Goal: Information Seeking & Learning: Learn about a topic

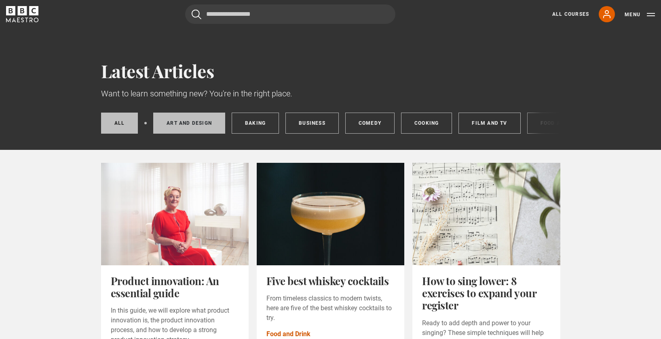
click at [206, 121] on link "Art and Design" at bounding box center [189, 122] width 72 height 21
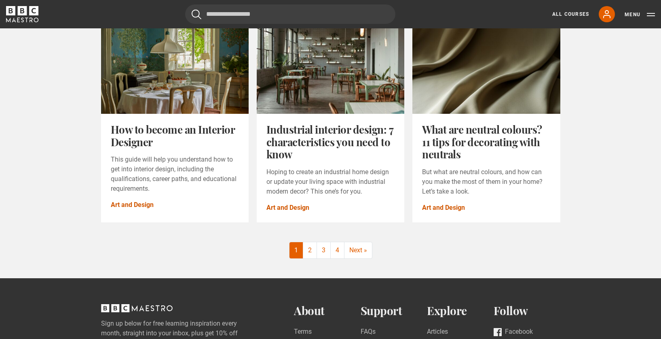
scroll to position [975, 0]
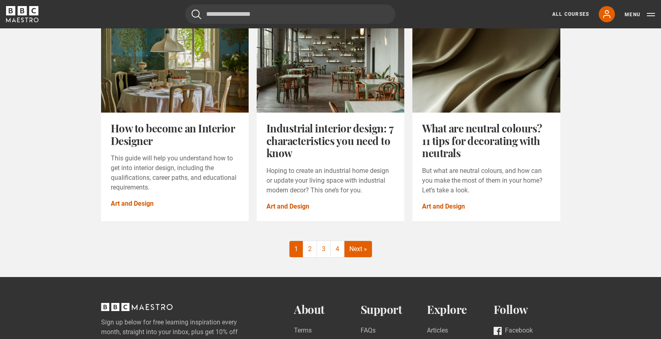
click at [356, 250] on link "Next »" at bounding box center [359, 249] width 28 height 16
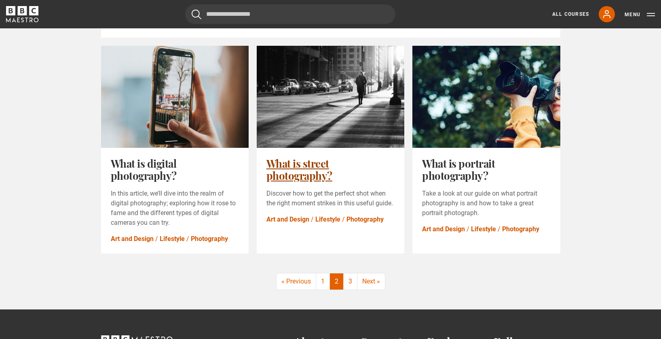
scroll to position [1006, 0]
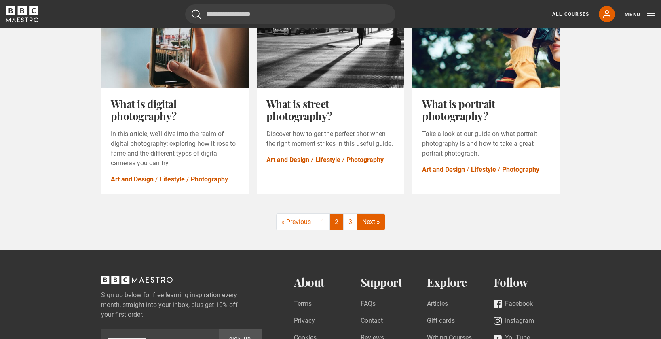
click at [371, 214] on link "Next »" at bounding box center [372, 222] width 28 height 16
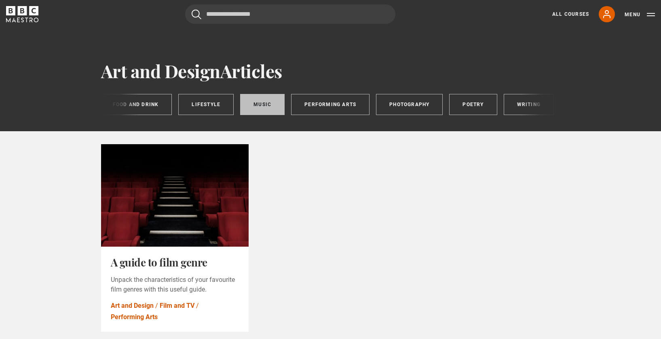
scroll to position [0, 478]
click at [247, 104] on link "Music" at bounding box center [262, 104] width 44 height 21
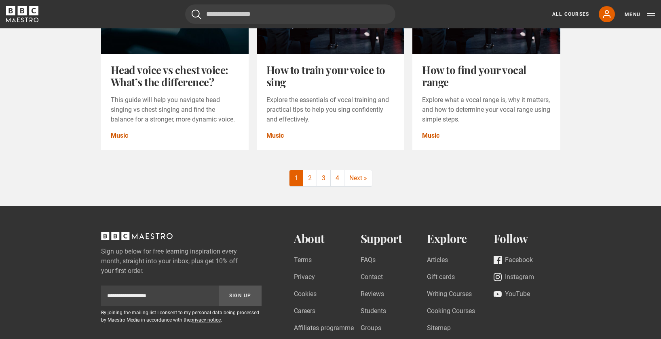
scroll to position [1013, 0]
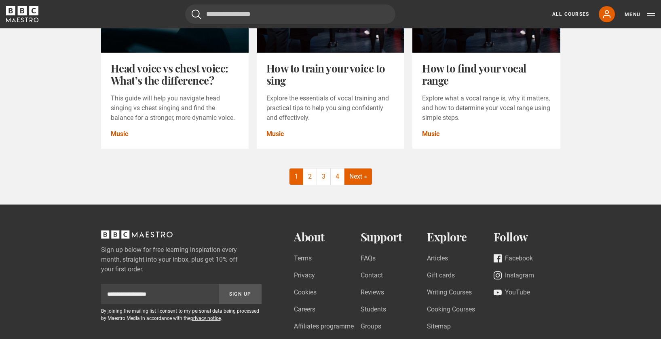
click at [360, 184] on link "Next »" at bounding box center [359, 176] width 28 height 16
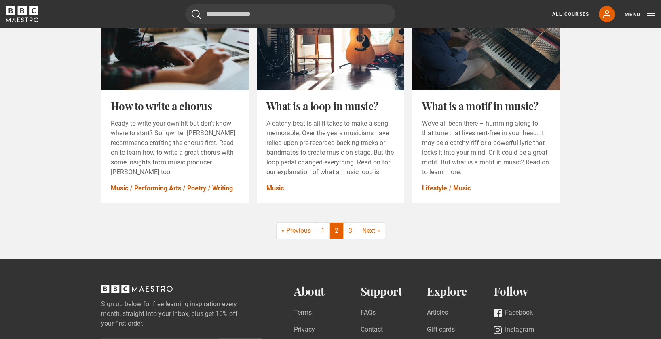
scroll to position [976, 0]
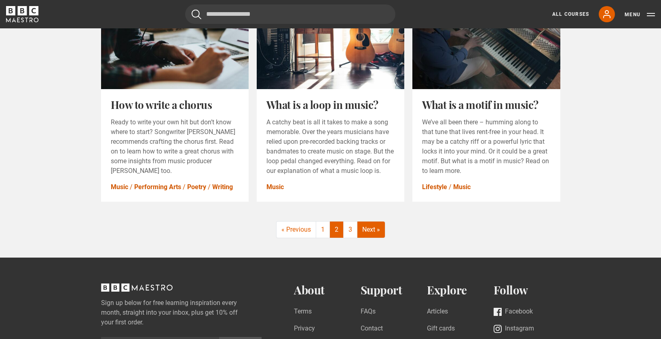
click at [379, 229] on link "Next »" at bounding box center [372, 229] width 28 height 16
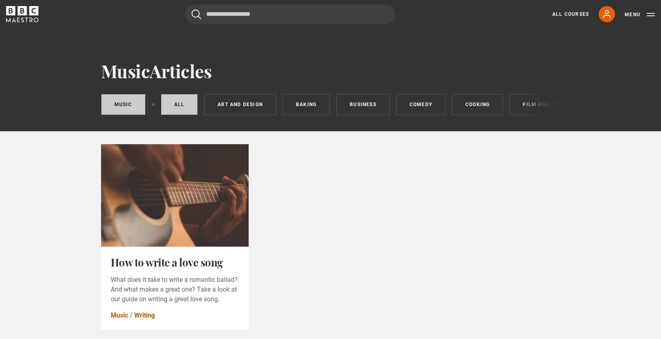
scroll to position [0, 1]
click at [179, 105] on link "All" at bounding box center [178, 104] width 37 height 21
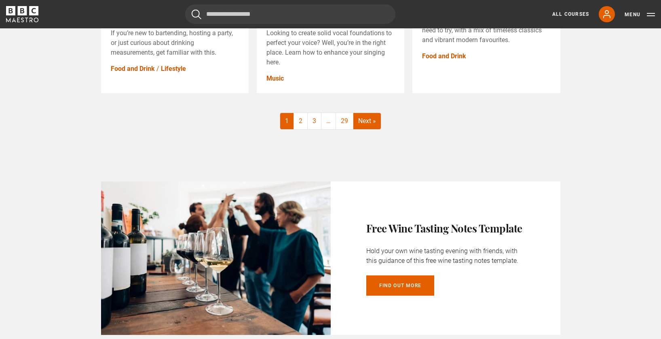
scroll to position [1139, 0]
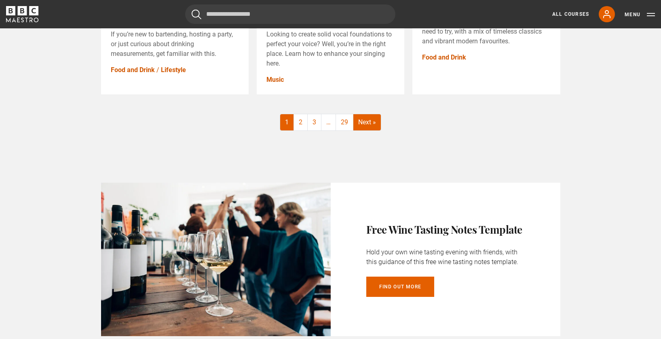
click at [366, 121] on link "Next »" at bounding box center [368, 122] width 28 height 16
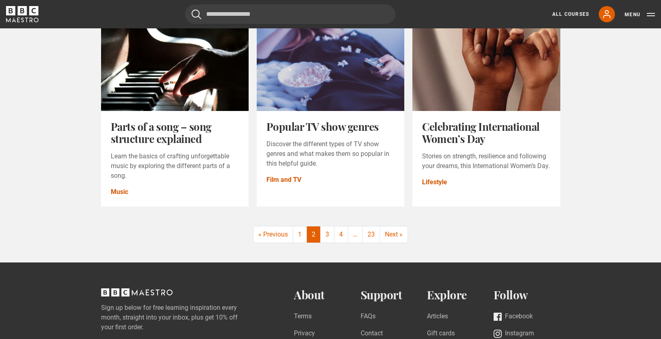
scroll to position [1023, 0]
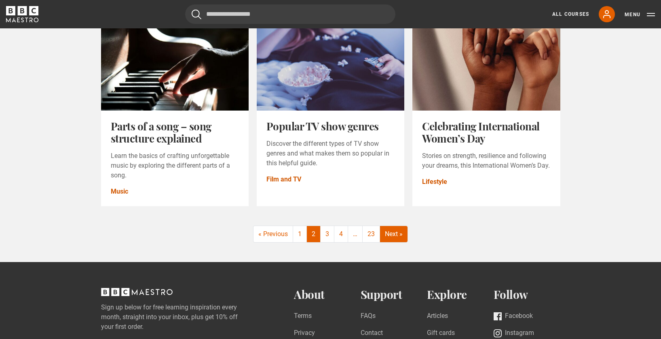
click at [397, 235] on link "Next »" at bounding box center [394, 234] width 28 height 16
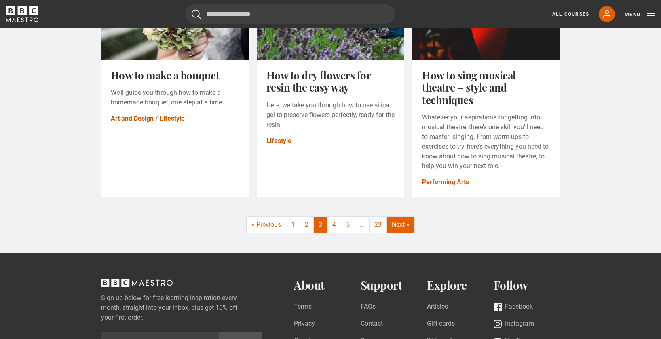
scroll to position [1025, 0]
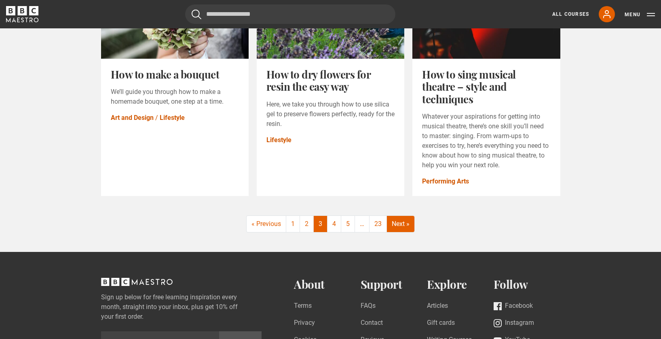
click at [399, 232] on link "Next »" at bounding box center [401, 224] width 28 height 16
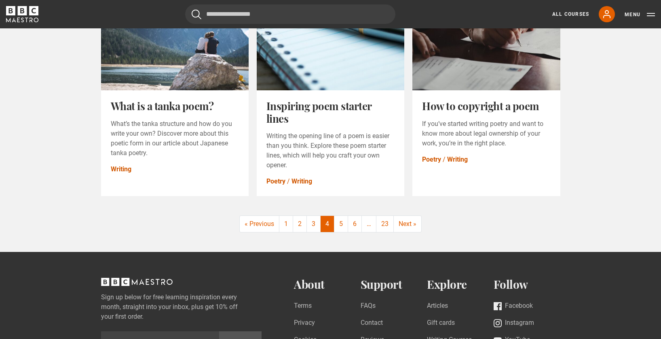
scroll to position [1015, 0]
click at [404, 229] on link "Next »" at bounding box center [408, 224] width 28 height 16
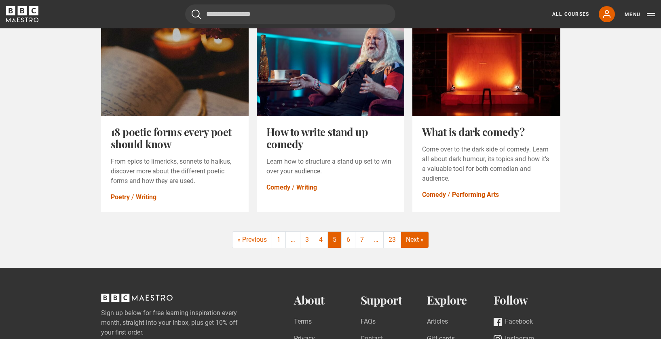
scroll to position [994, 0]
click at [411, 241] on link "Next »" at bounding box center [415, 239] width 28 height 16
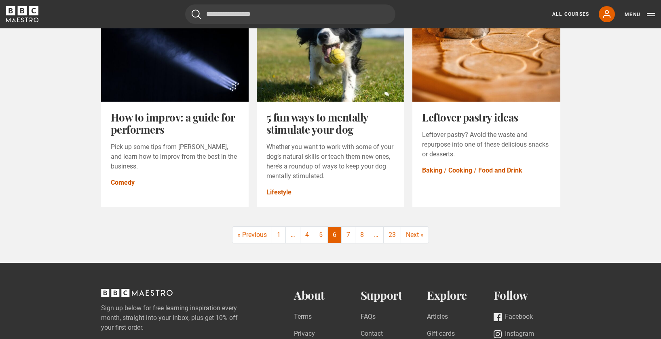
scroll to position [992, 0]
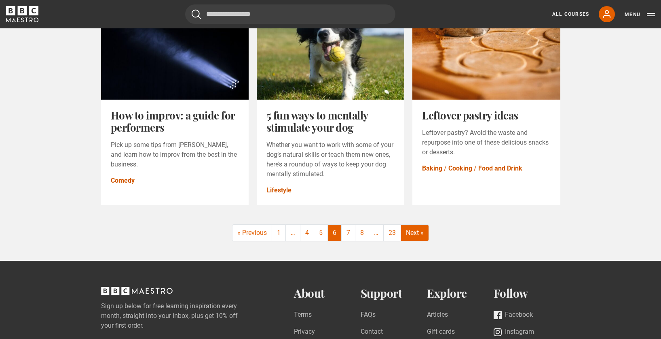
click at [420, 233] on link "Next »" at bounding box center [415, 233] width 28 height 16
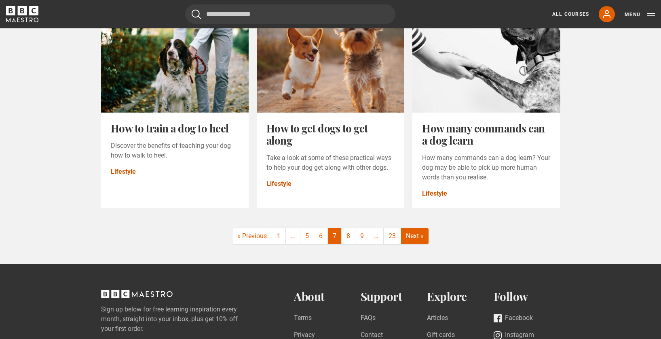
scroll to position [977, 0]
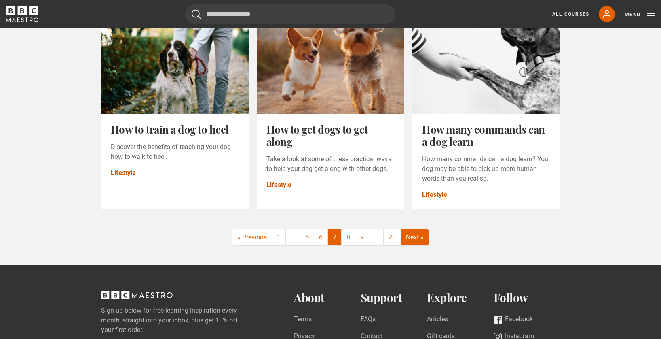
click at [421, 233] on link "Next »" at bounding box center [415, 237] width 28 height 16
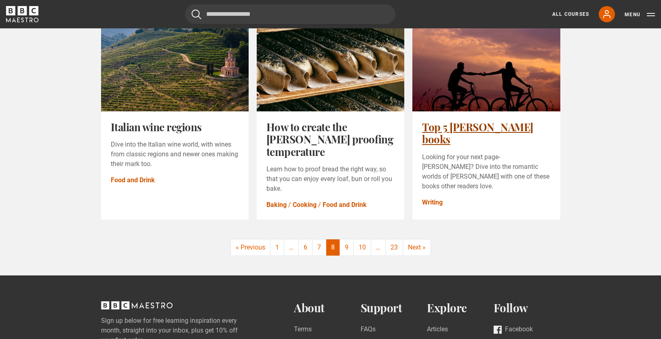
scroll to position [996, 0]
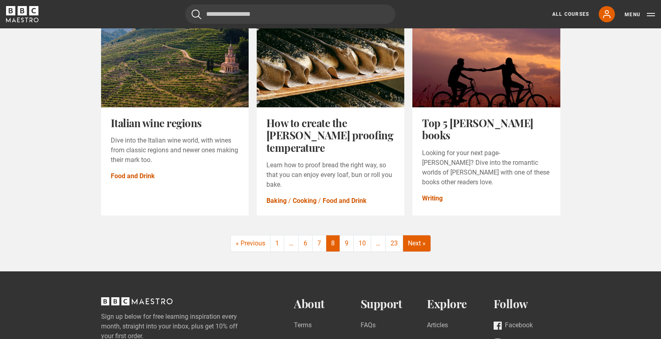
click at [417, 244] on link "Next »" at bounding box center [417, 243] width 28 height 16
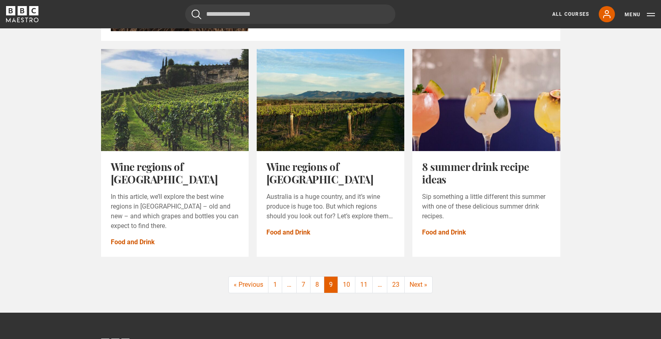
scroll to position [977, 0]
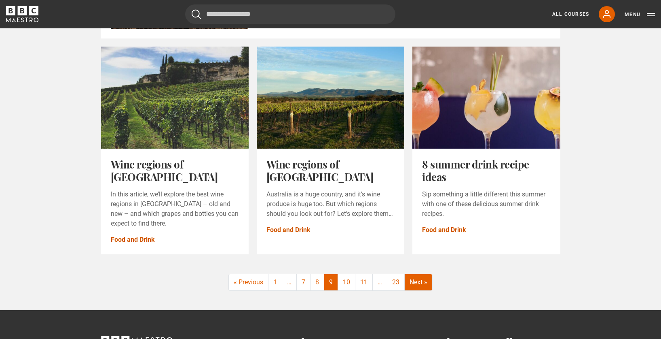
click at [417, 274] on link "Next »" at bounding box center [419, 282] width 28 height 16
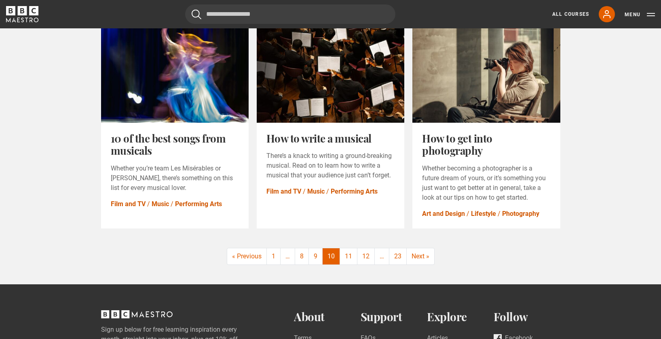
scroll to position [991, 0]
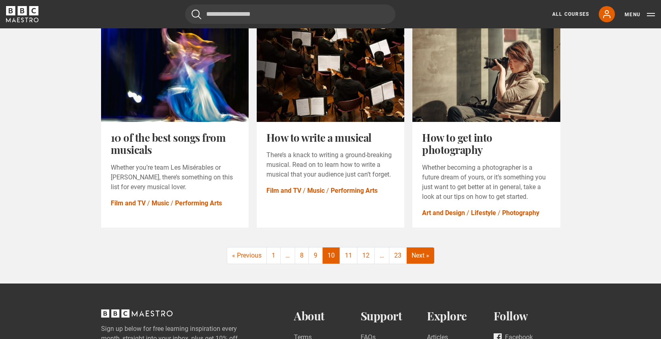
click at [415, 247] on link "Next »" at bounding box center [421, 255] width 28 height 16
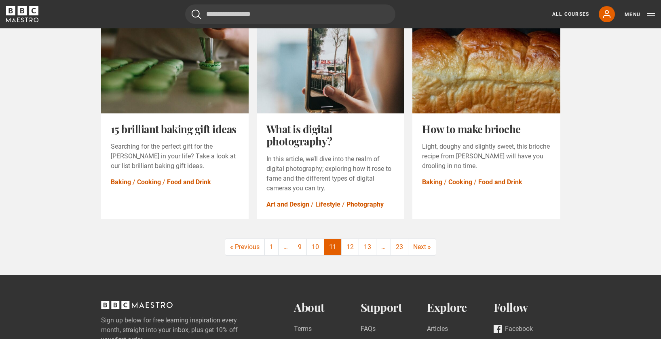
scroll to position [994, 0]
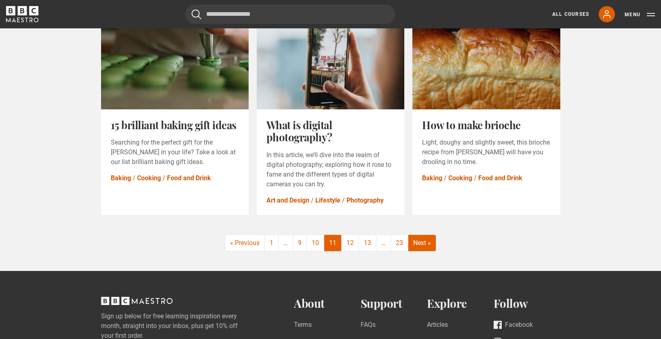
click at [415, 246] on link "Next »" at bounding box center [423, 243] width 28 height 16
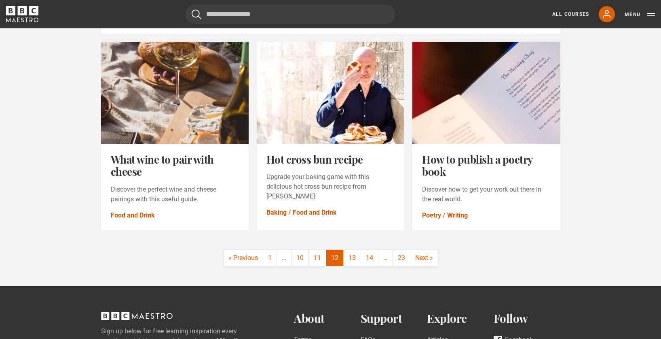
scroll to position [931, 0]
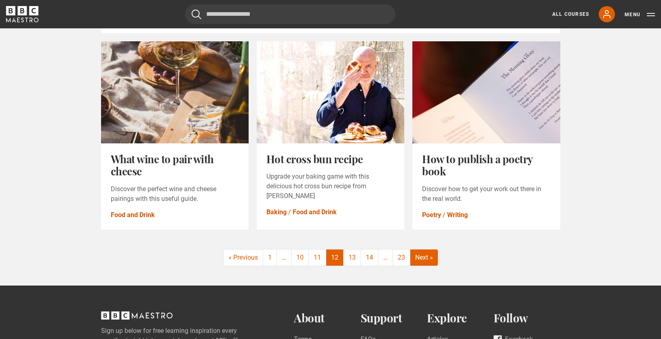
click at [417, 254] on link "Next »" at bounding box center [425, 257] width 28 height 16
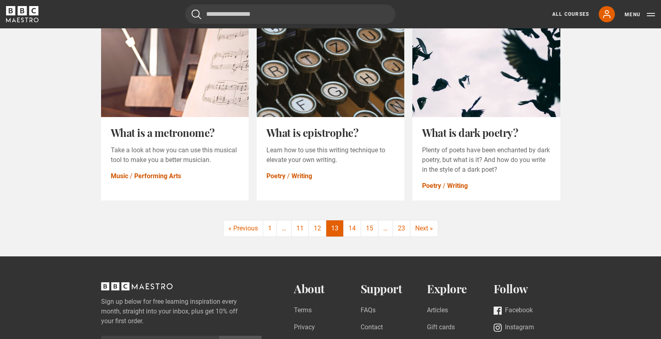
scroll to position [967, 0]
click at [420, 232] on link "Next »" at bounding box center [425, 228] width 28 height 16
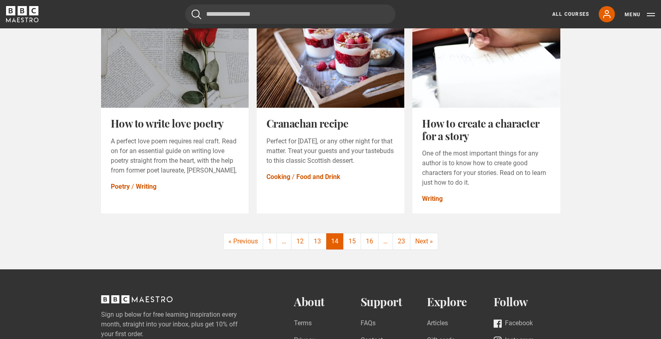
scroll to position [1004, 0]
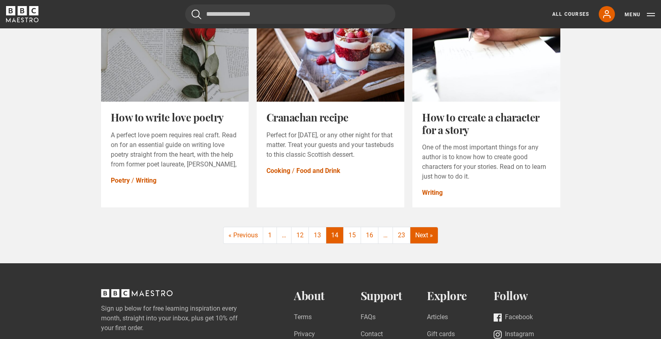
click at [415, 235] on link "Next »" at bounding box center [425, 235] width 28 height 16
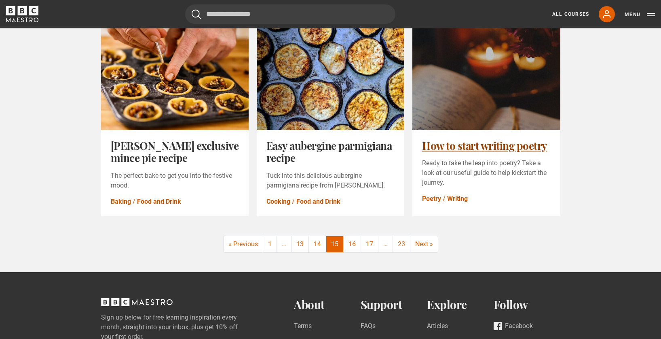
scroll to position [997, 0]
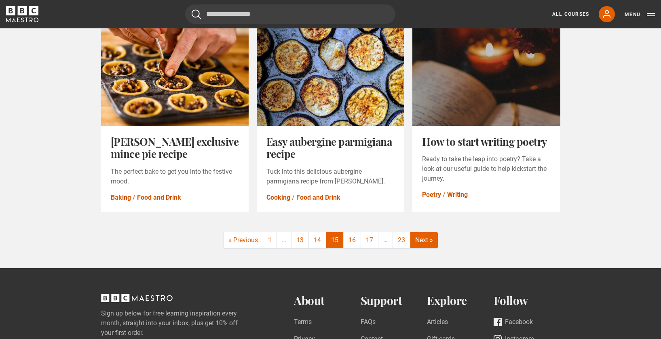
click at [417, 233] on link "Next »" at bounding box center [425, 240] width 28 height 16
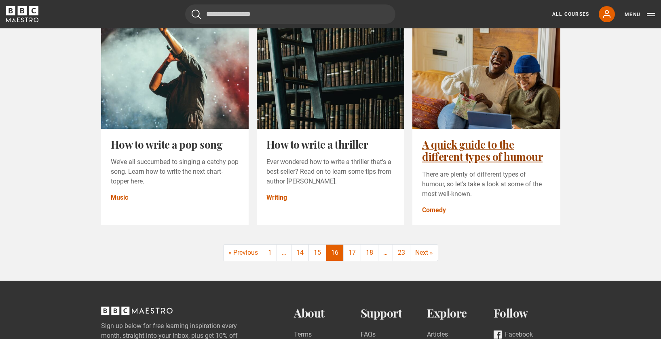
scroll to position [993, 0]
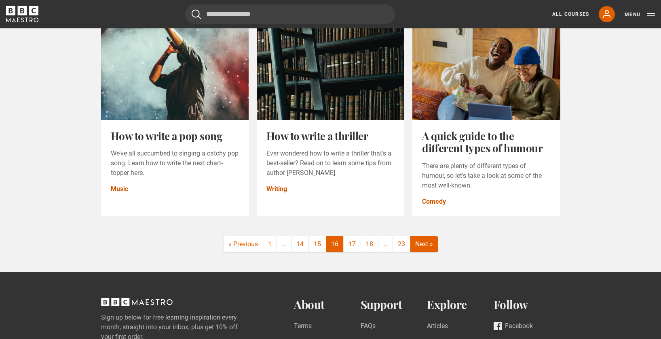
click at [419, 243] on link "Next »" at bounding box center [425, 244] width 28 height 16
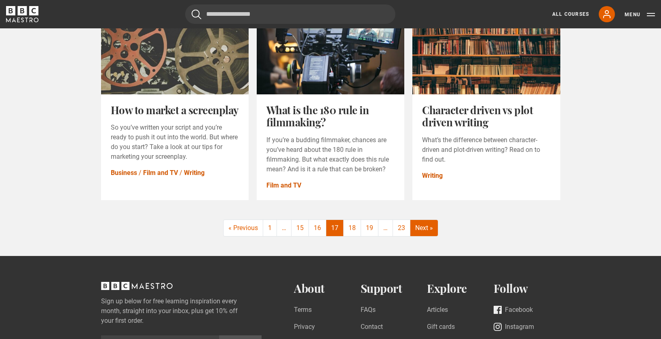
scroll to position [1020, 0]
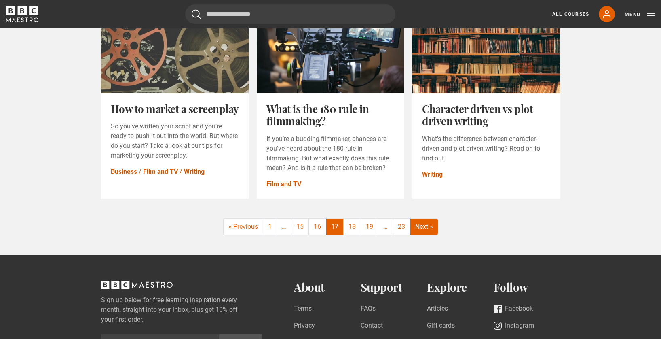
click at [429, 235] on link "Next »" at bounding box center [425, 226] width 28 height 16
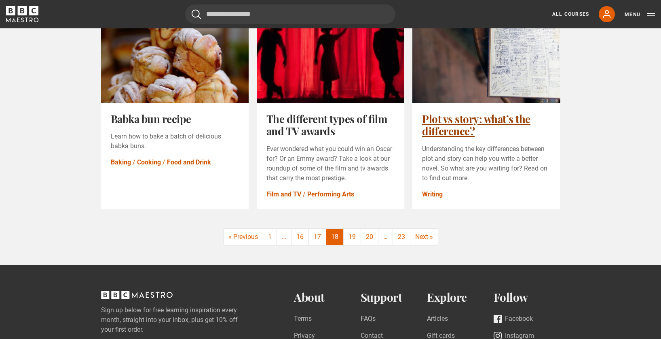
scroll to position [983, 0]
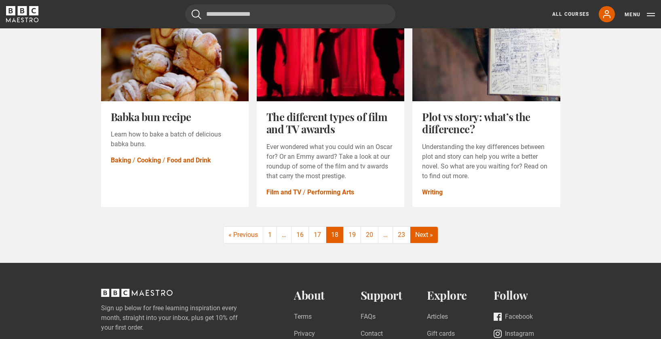
click at [430, 238] on link "Next »" at bounding box center [425, 235] width 28 height 16
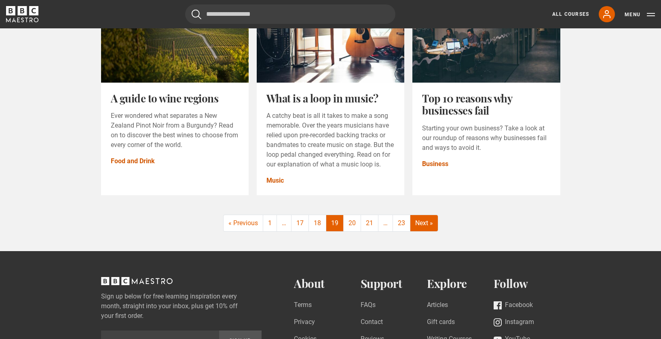
scroll to position [1041, 0]
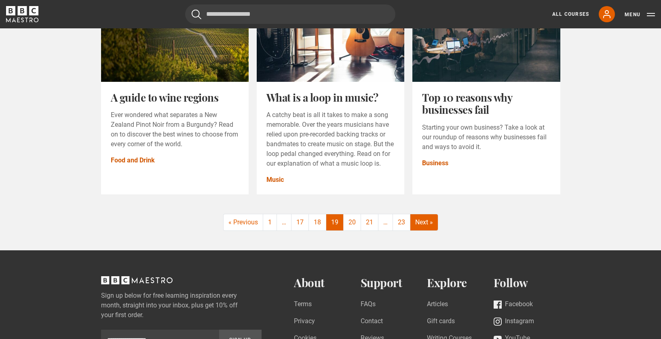
click at [430, 230] on link "Next »" at bounding box center [425, 222] width 28 height 16
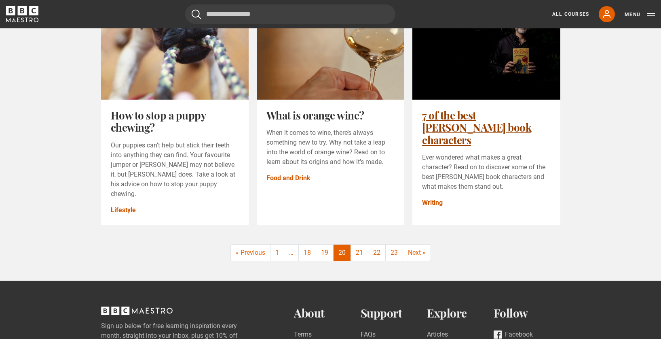
scroll to position [1016, 0]
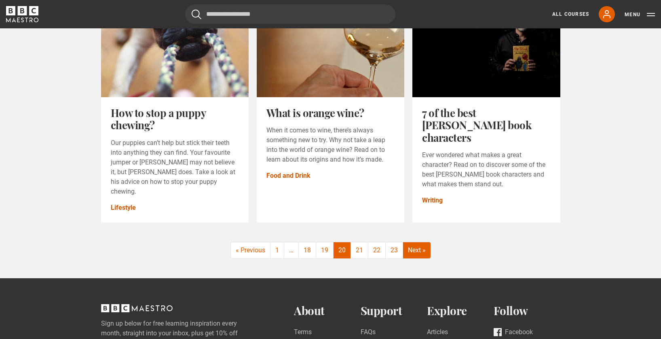
click at [422, 242] on link "Next »" at bounding box center [417, 250] width 28 height 16
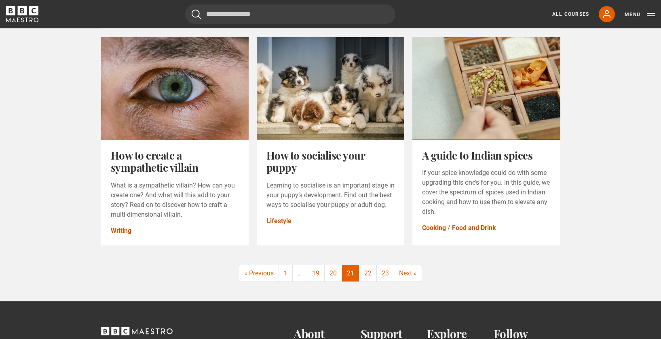
scroll to position [1011, 0]
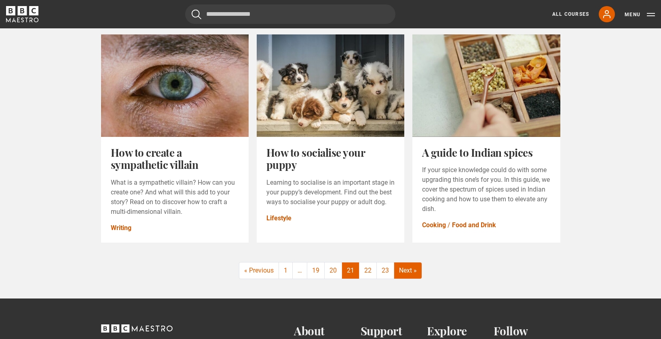
click at [417, 262] on link "Next »" at bounding box center [408, 270] width 28 height 16
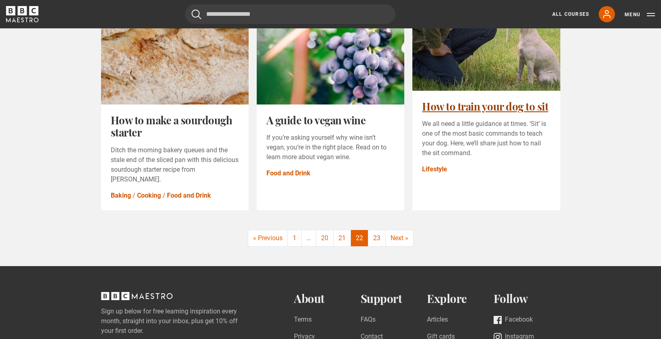
scroll to position [945, 0]
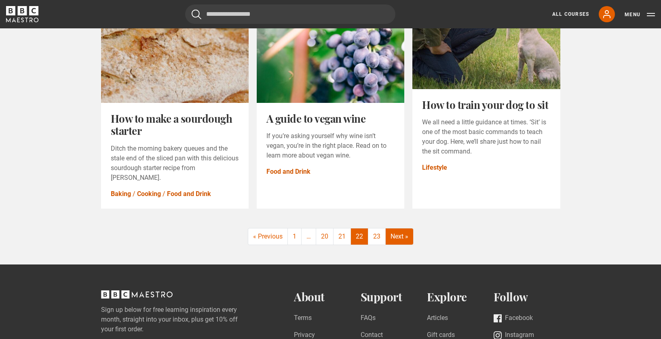
click at [403, 240] on link "Next »" at bounding box center [400, 236] width 28 height 16
